Goal: Task Accomplishment & Management: Complete application form

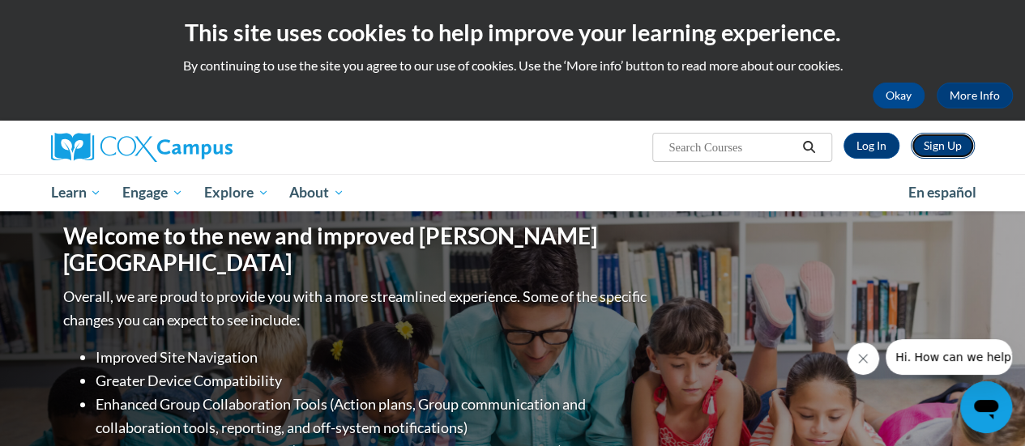
click at [943, 146] on link "Sign Up" at bounding box center [943, 146] width 64 height 26
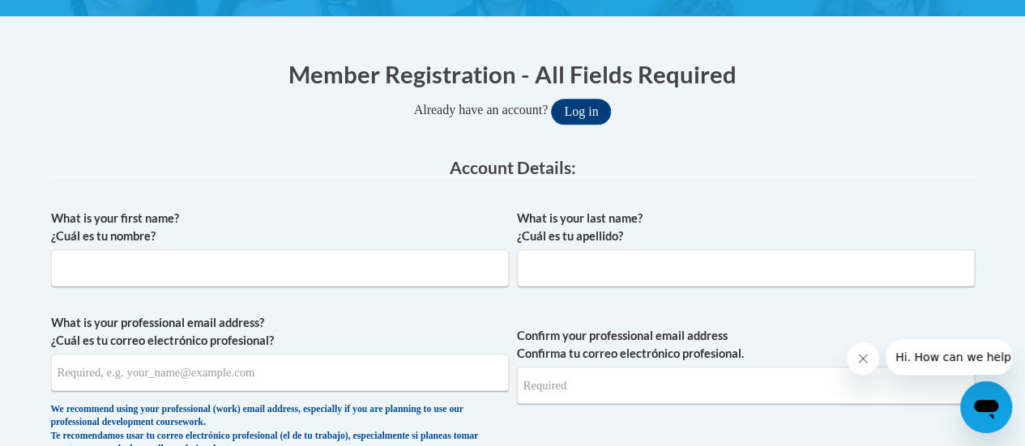
scroll to position [290, 0]
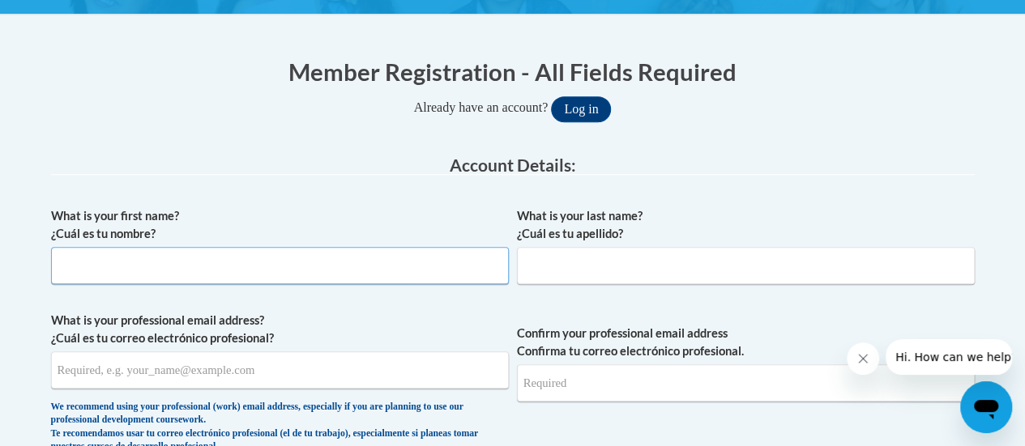
click at [238, 258] on input "What is your first name? ¿Cuál es tu nombre?" at bounding box center [280, 265] width 458 height 37
type input "Lynn"
type input "Fischer"
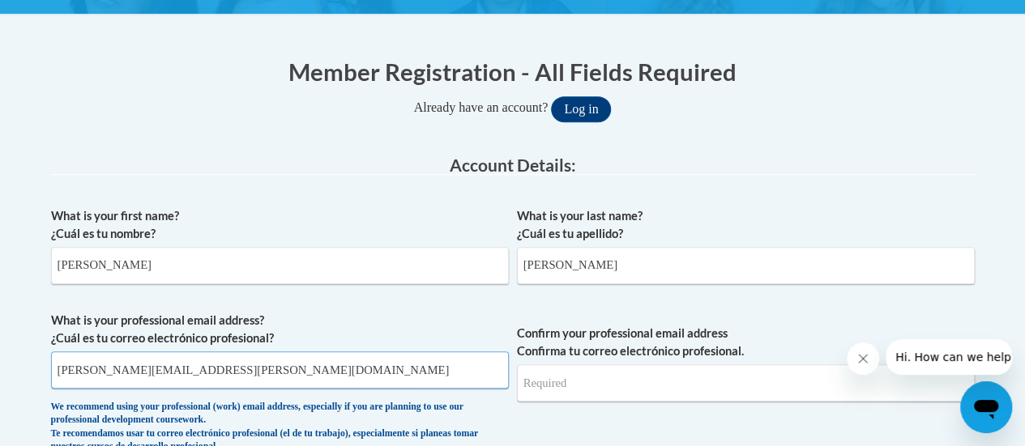
type input "lynn.fischer@muskegonorway.org"
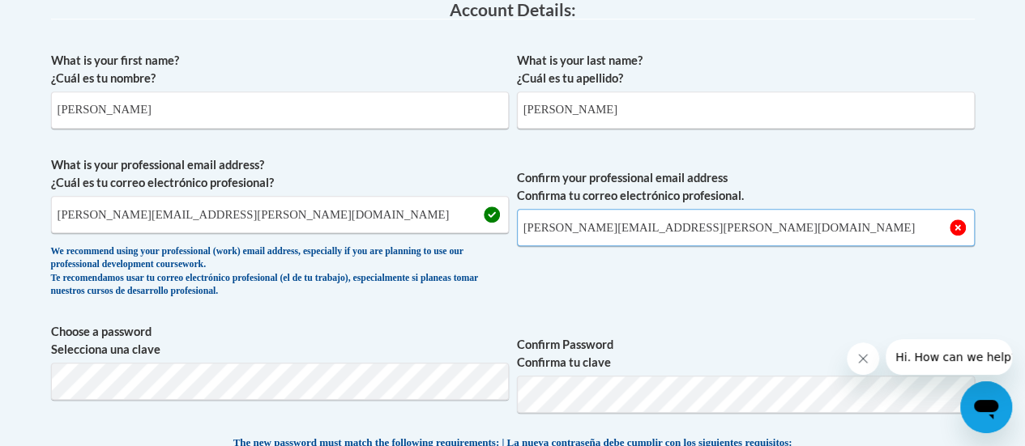
scroll to position [469, 0]
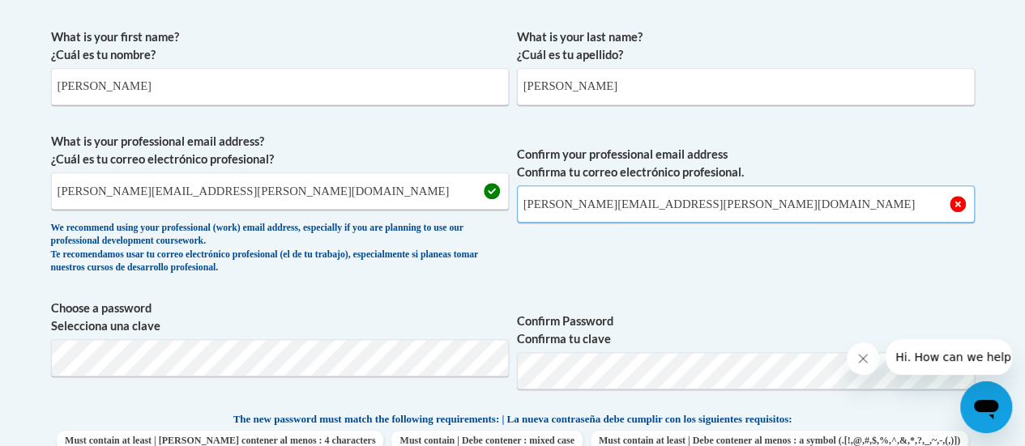
type input "lynn.fischer@muskegonorway.org"
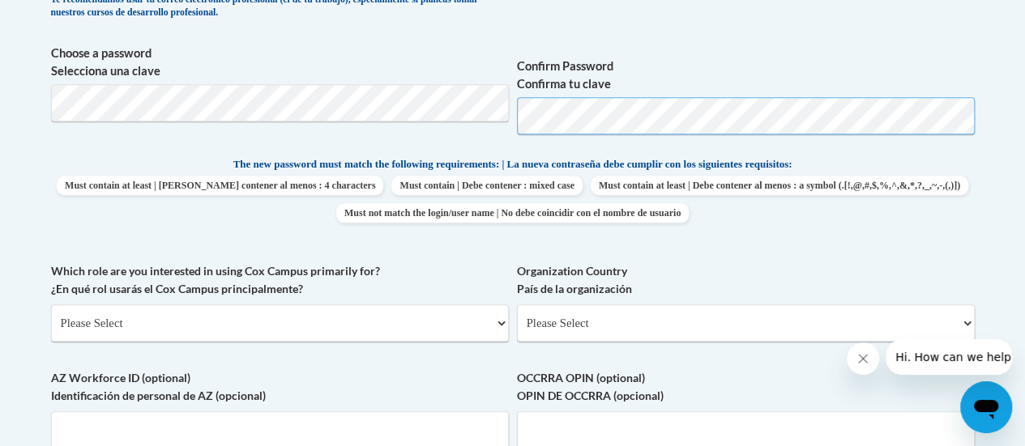
scroll to position [725, 0]
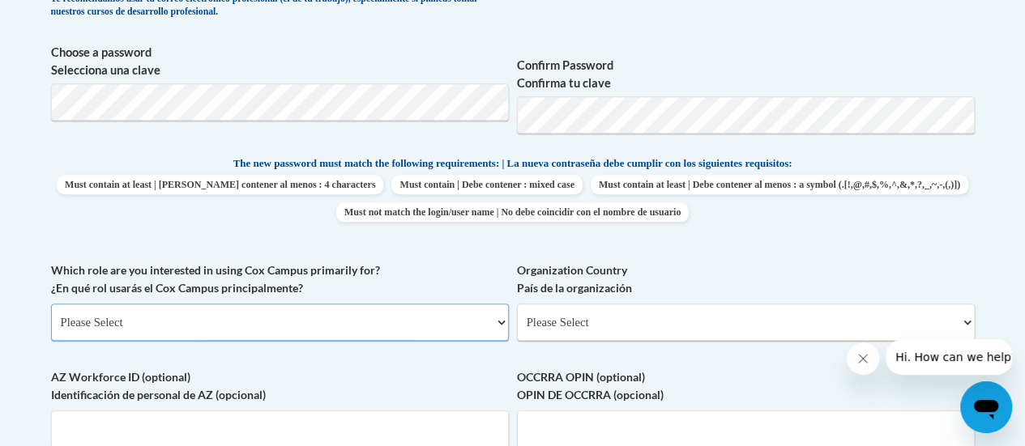
click at [237, 330] on select "Please Select College/University | Colegio/Universidad Community/Nonprofit Part…" at bounding box center [280, 322] width 458 height 37
select select "fbf2d438-af2f-41f8-98f1-81c410e29de3"
click at [51, 304] on select "Please Select College/University | Colegio/Universidad Community/Nonprofit Part…" at bounding box center [280, 322] width 458 height 37
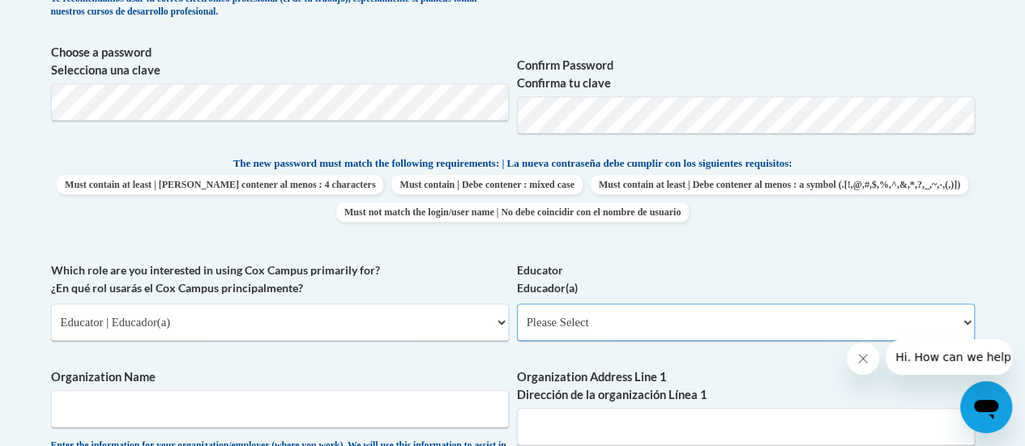
click at [560, 315] on select "Please Select Early Learning/Daycare Teacher/Family Home Care Provider | Maestr…" at bounding box center [746, 322] width 458 height 37
select select "8e40623d-54d0-45cd-9f92-5df65cd3f8cf"
click at [517, 304] on select "Please Select Early Learning/Daycare Teacher/Family Home Care Provider | Maestr…" at bounding box center [746, 322] width 458 height 37
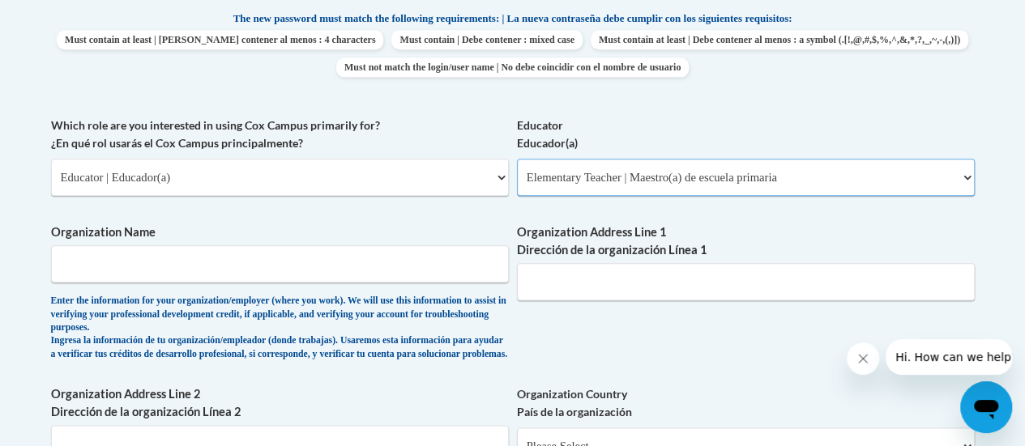
scroll to position [886, 0]
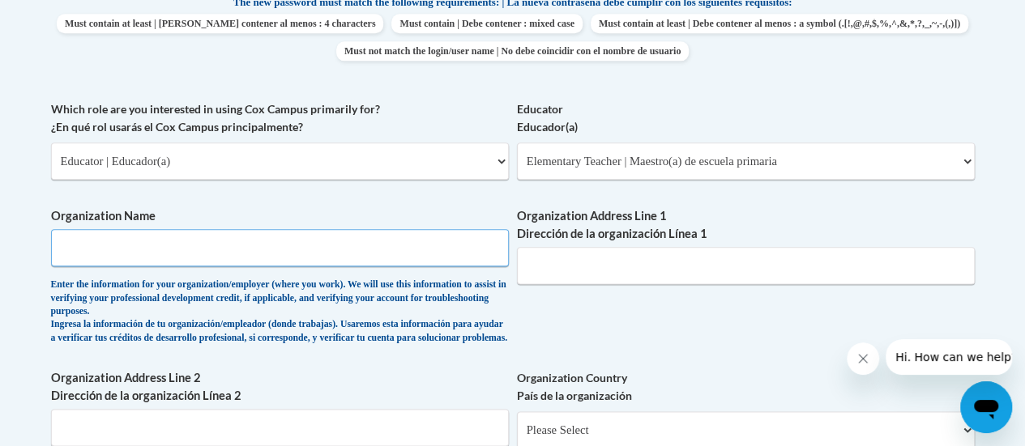
click at [288, 241] on input "Organization Name" at bounding box center [280, 247] width 458 height 37
paste input "Muskego-Norway School District"
type input "Muskego-Norway School District"
click at [588, 265] on input "Organization Address Line 1 Dirección de la organización Línea 1" at bounding box center [746, 265] width 458 height 37
paste input "S87 W18763 Woods Rd."
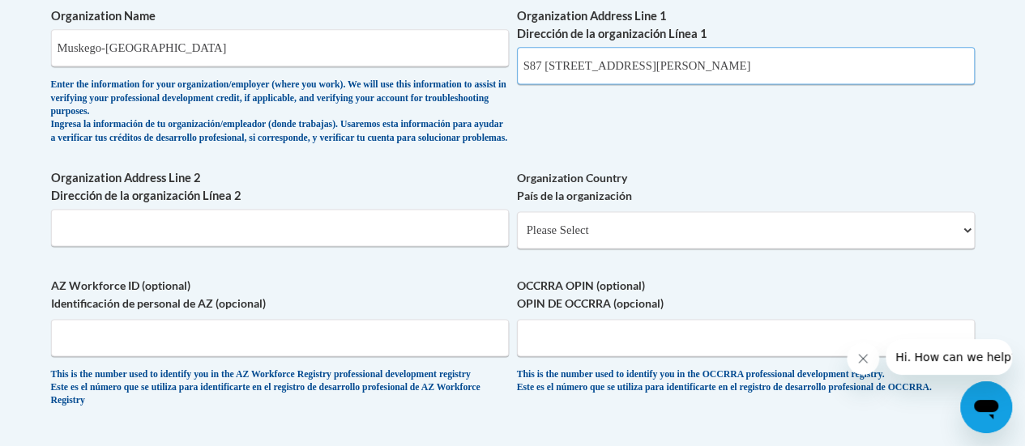
scroll to position [1089, 0]
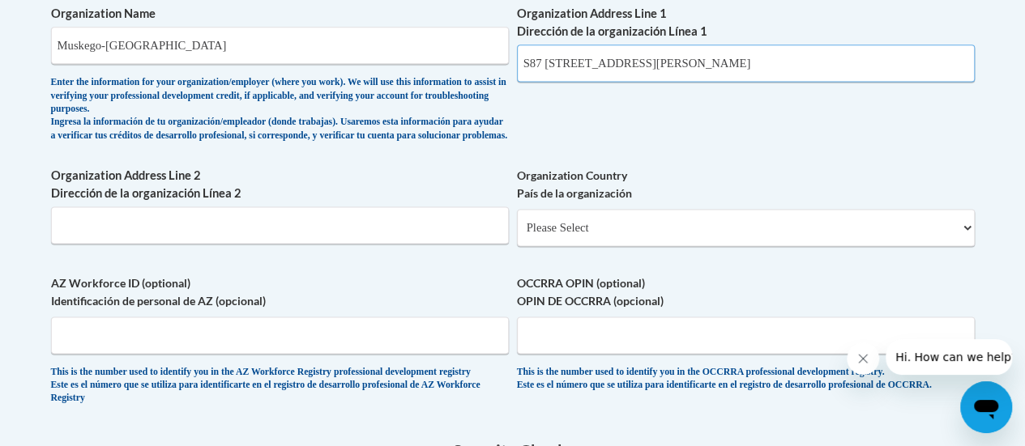
type input "S87 W18763 Woods Rd."
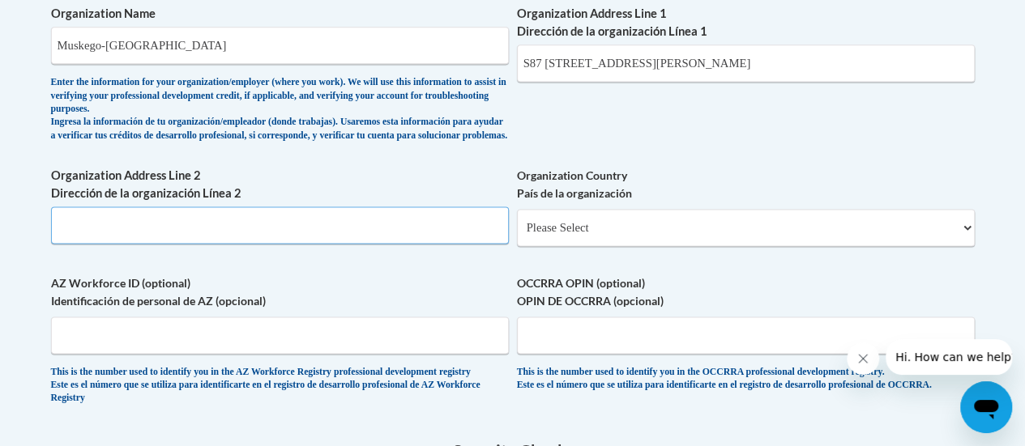
click at [251, 236] on input "Organization Address Line 2 Dirección de la organización Línea 2" at bounding box center [280, 225] width 458 height 37
paste input "Muskego, WI 53150"
type input "Muskego, WI 53150"
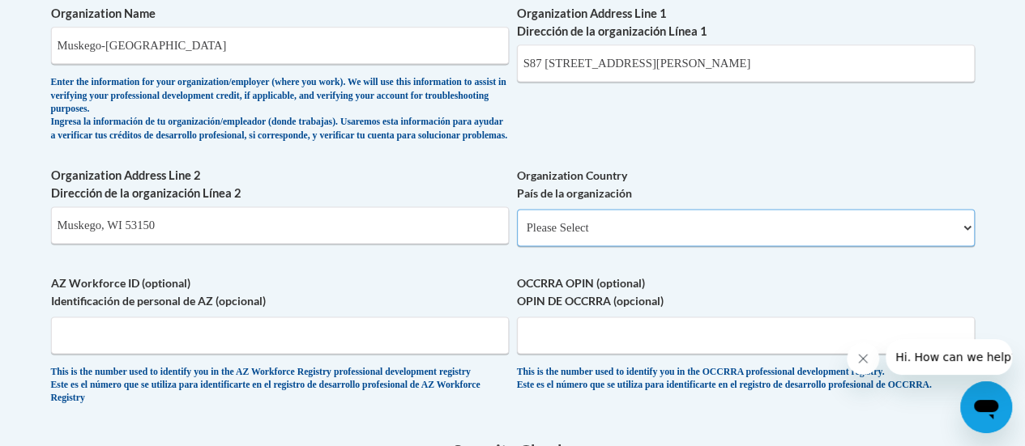
click at [601, 234] on select "Please Select United States | Estados Unidos Outside of the United States | Fue…" at bounding box center [746, 227] width 458 height 37
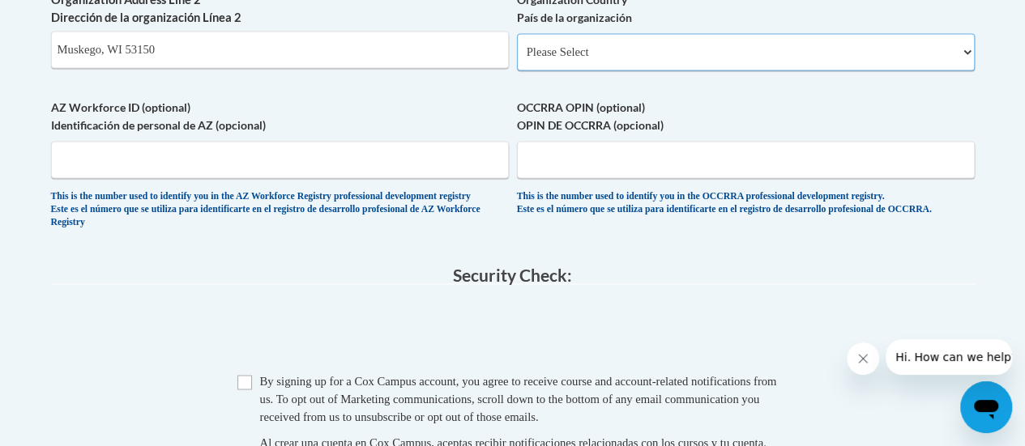
scroll to position [1265, 0]
click at [595, 70] on select "Please Select United States | Estados Unidos Outside of the United States | Fue…" at bounding box center [746, 50] width 458 height 37
select select "ad49bcad-a171-4b2e-b99c-48b446064914"
click at [517, 45] on select "Please Select United States | Estados Unidos Outside of the United States | Fue…" at bounding box center [746, 50] width 458 height 37
select select
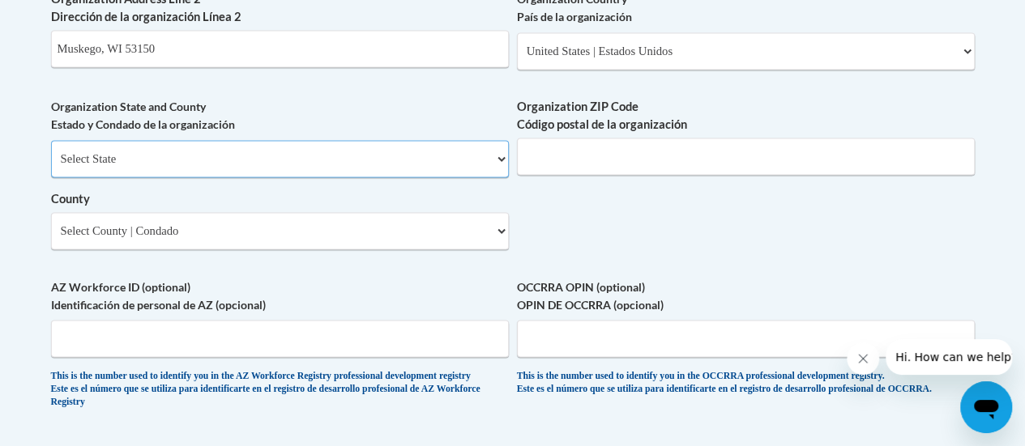
click at [219, 174] on select "Select State Alabama Alaska Arizona Arkansas California Colorado Connecticut De…" at bounding box center [280, 158] width 458 height 37
select select "Wisconsin"
click at [51, 152] on select "Select State Alabama Alaska Arizona Arkansas California Colorado Connecticut De…" at bounding box center [280, 158] width 458 height 37
click at [540, 171] on input "Organization ZIP Code Código postal de la organización" at bounding box center [746, 156] width 458 height 37
type input "53150"
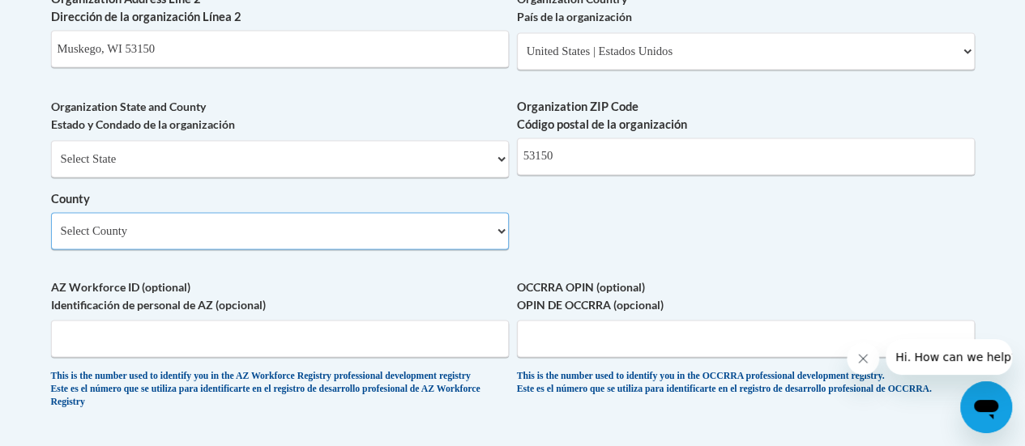
click at [143, 244] on select "Select County Adams Ashland Barron Bayfield Brown Buffalo Burnett Calumet Chipp…" at bounding box center [280, 230] width 458 height 37
select select "Waukesha"
click at [51, 224] on select "Select County Adams Ashland Barron Bayfield Brown Buffalo Burnett Calumet Chipp…" at bounding box center [280, 230] width 458 height 37
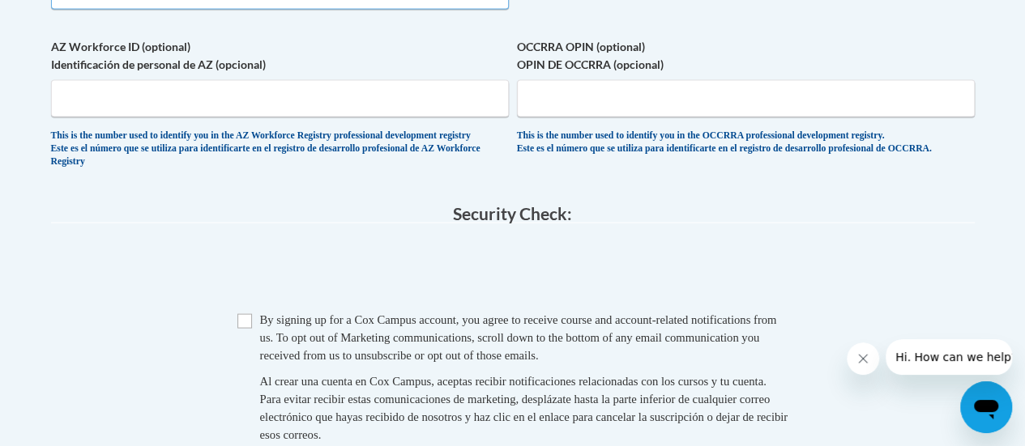
scroll to position [1507, 0]
click at [245, 327] on input "Checkbox" at bounding box center [244, 320] width 15 height 15
checkbox input "true"
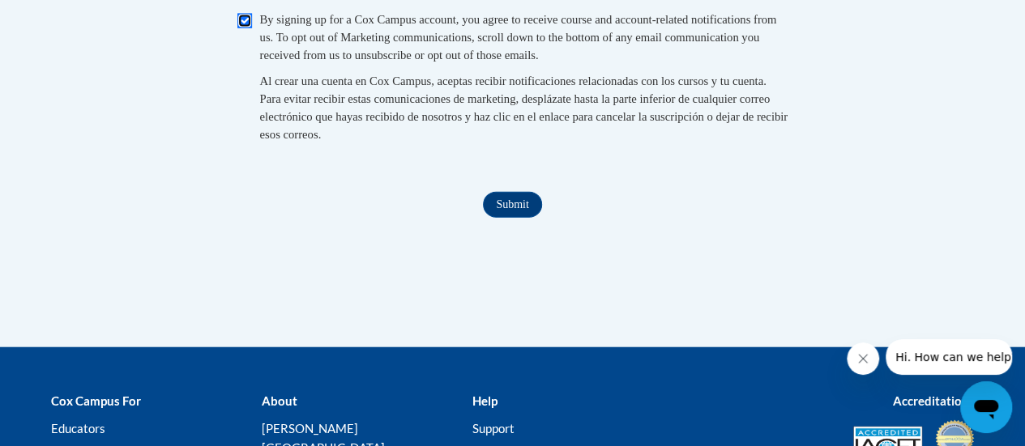
scroll to position [1807, 0]
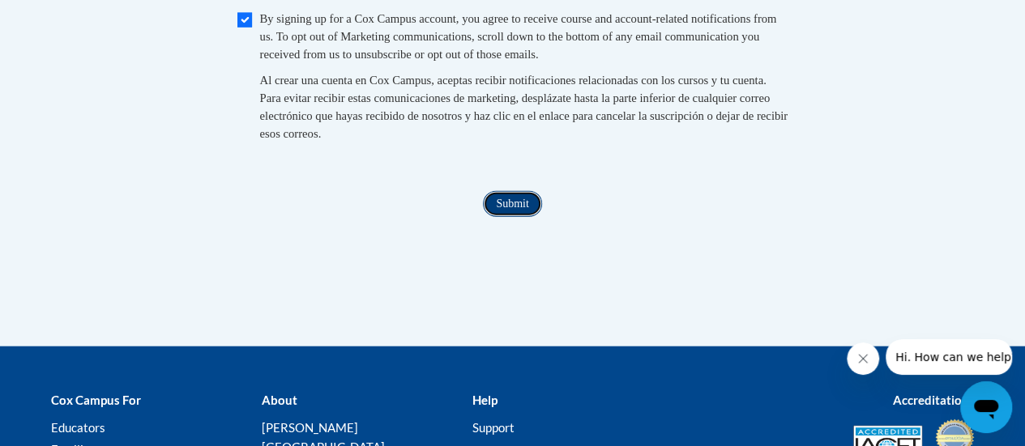
click at [510, 217] on input "Submit" at bounding box center [512, 204] width 58 height 26
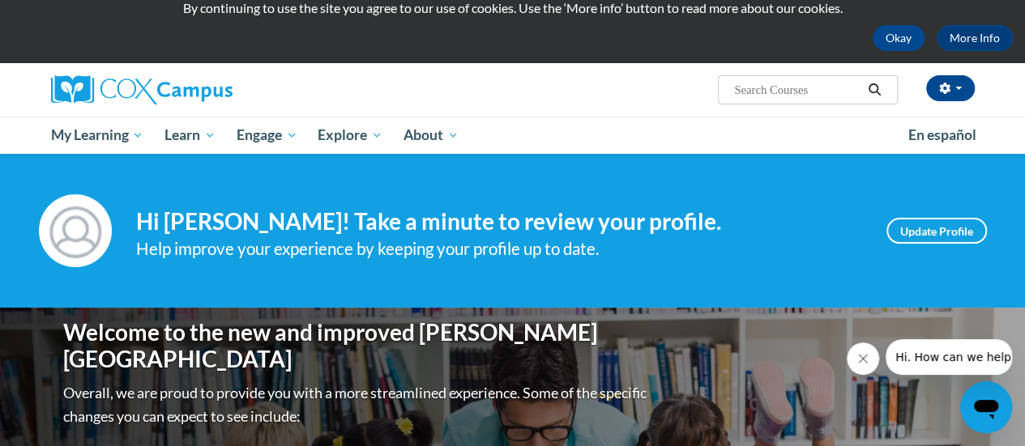
scroll to position [57, 0]
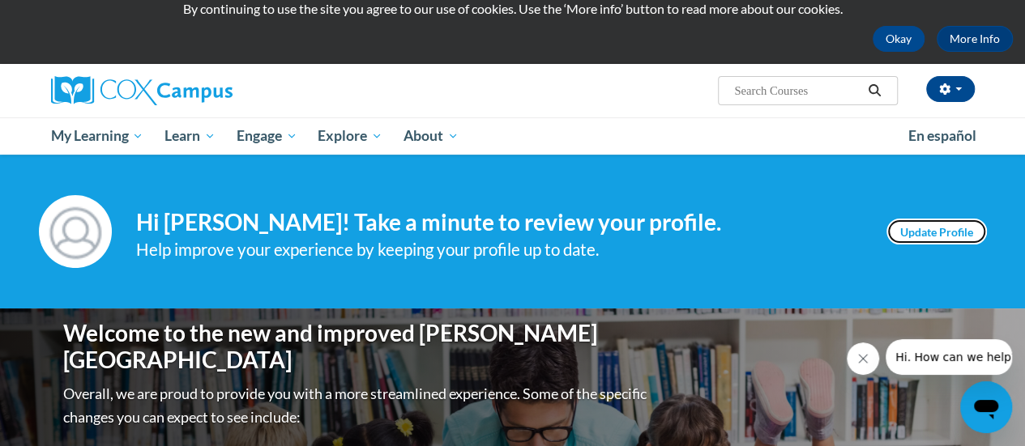
click at [932, 234] on link "Update Profile" at bounding box center [936, 232] width 100 height 26
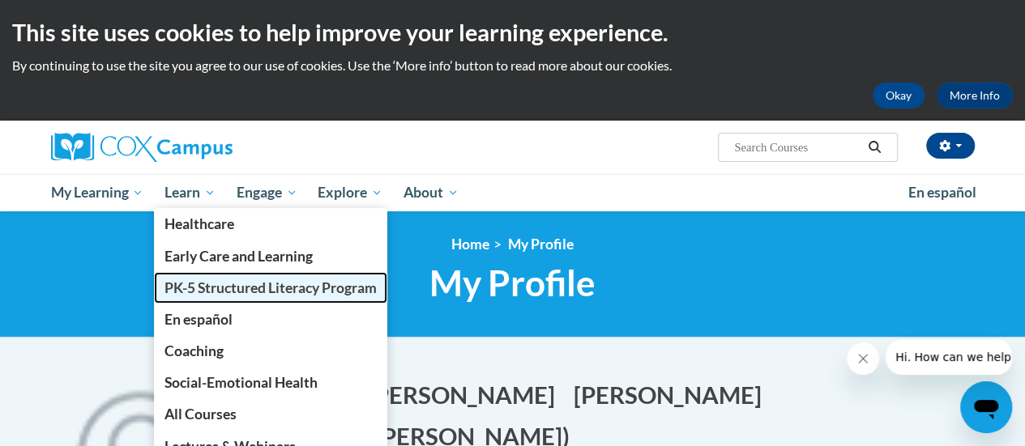
click at [190, 293] on span "PK-5 Structured Literacy Program" at bounding box center [270, 287] width 212 height 17
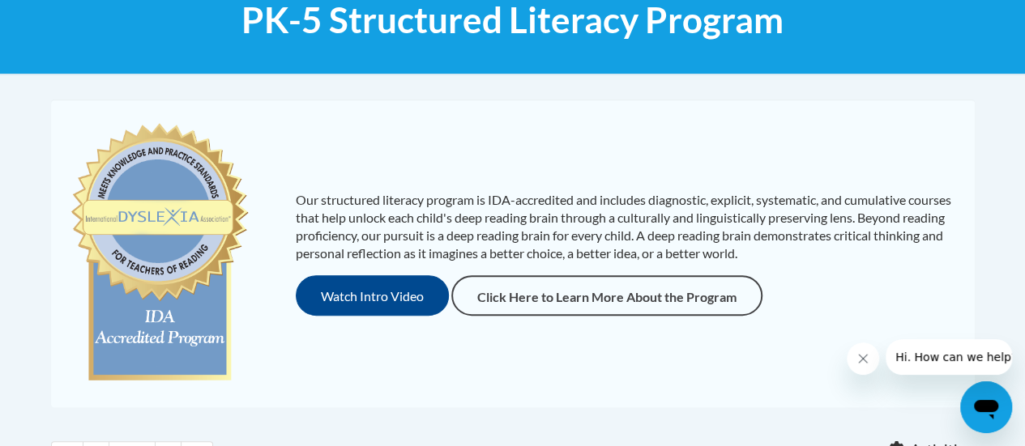
scroll to position [269, 0]
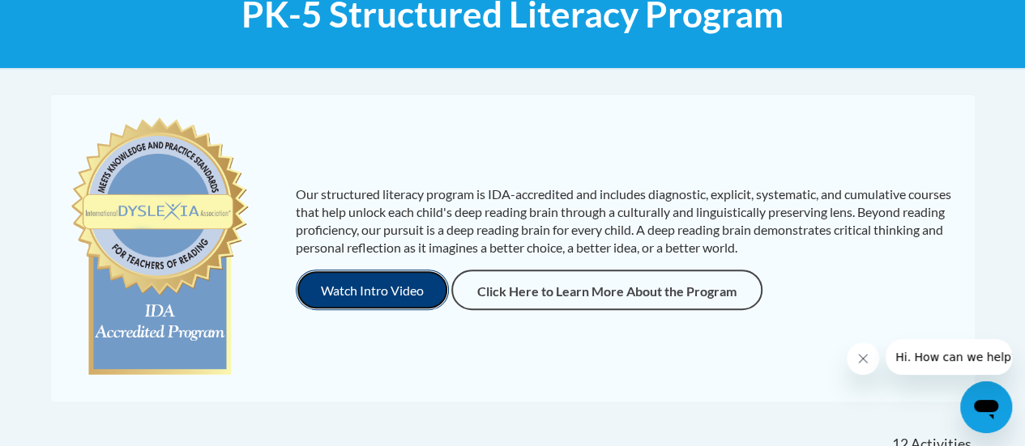
click at [358, 288] on button "Watch Intro Video" at bounding box center [372, 290] width 153 height 41
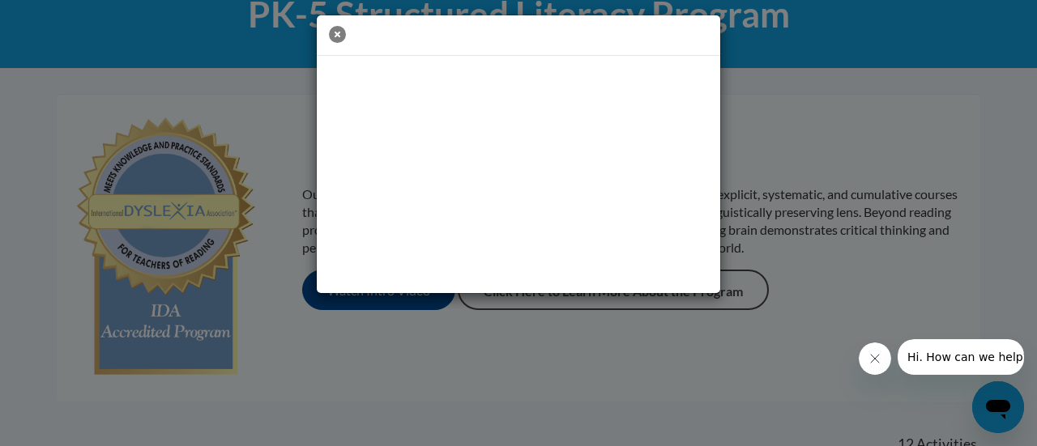
click at [335, 35] on icon "button" at bounding box center [337, 34] width 17 height 17
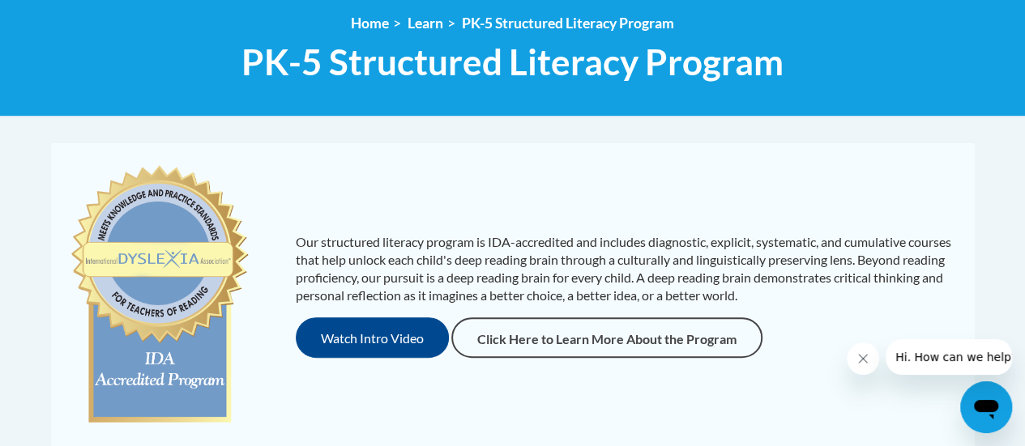
scroll to position [0, 0]
